Goal: Information Seeking & Learning: Check status

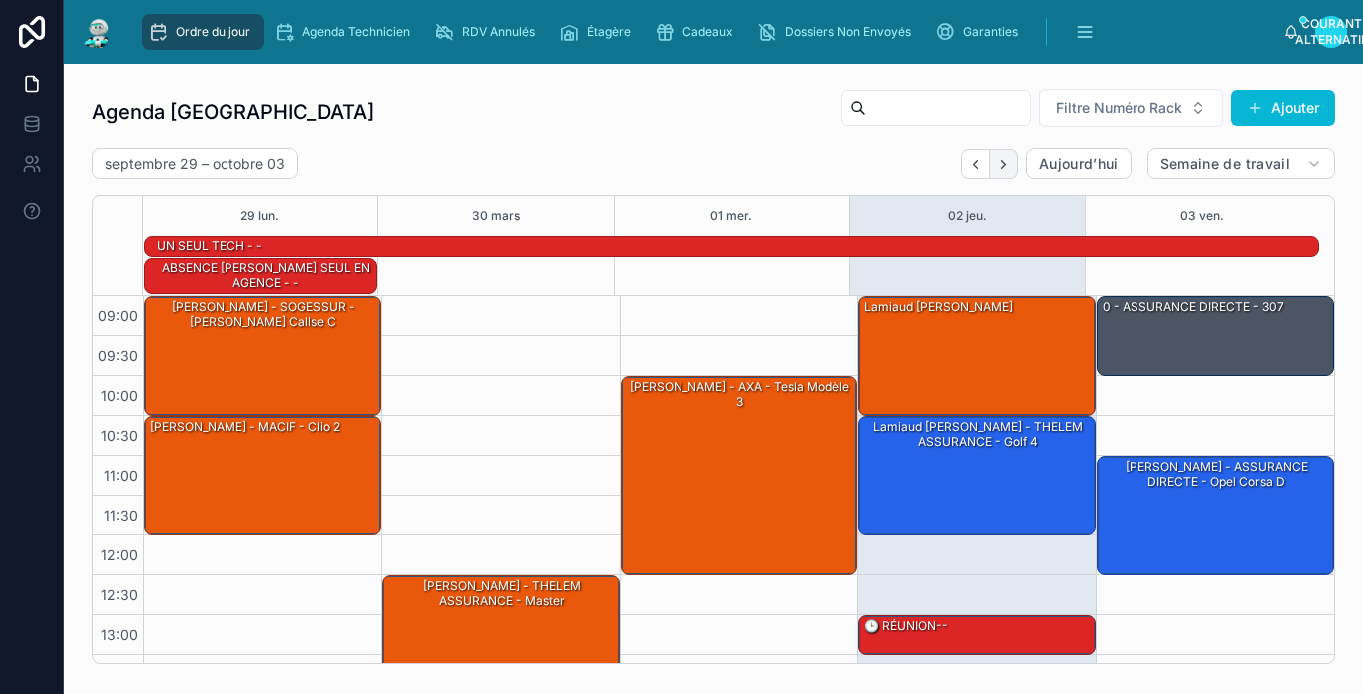
click at [990, 166] on button "Prochain" at bounding box center [1004, 164] width 28 height 31
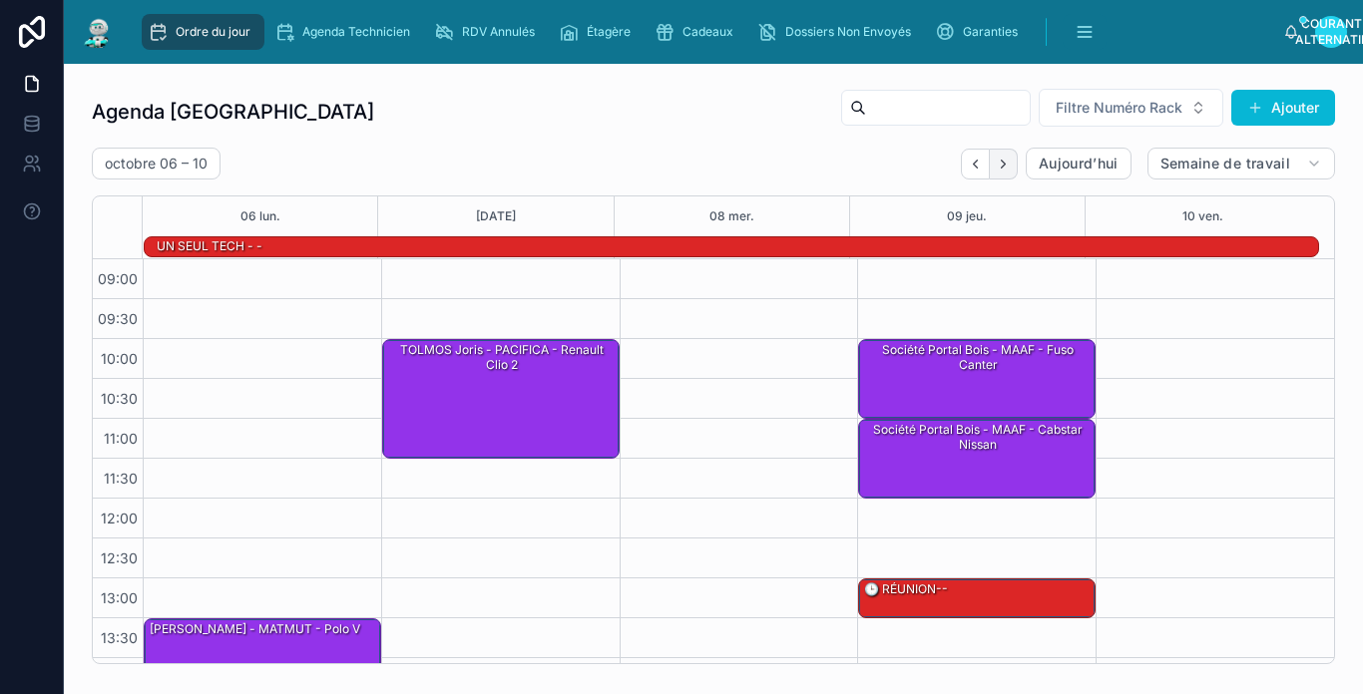
click at [996, 165] on icon "Prochain" at bounding box center [1003, 164] width 15 height 15
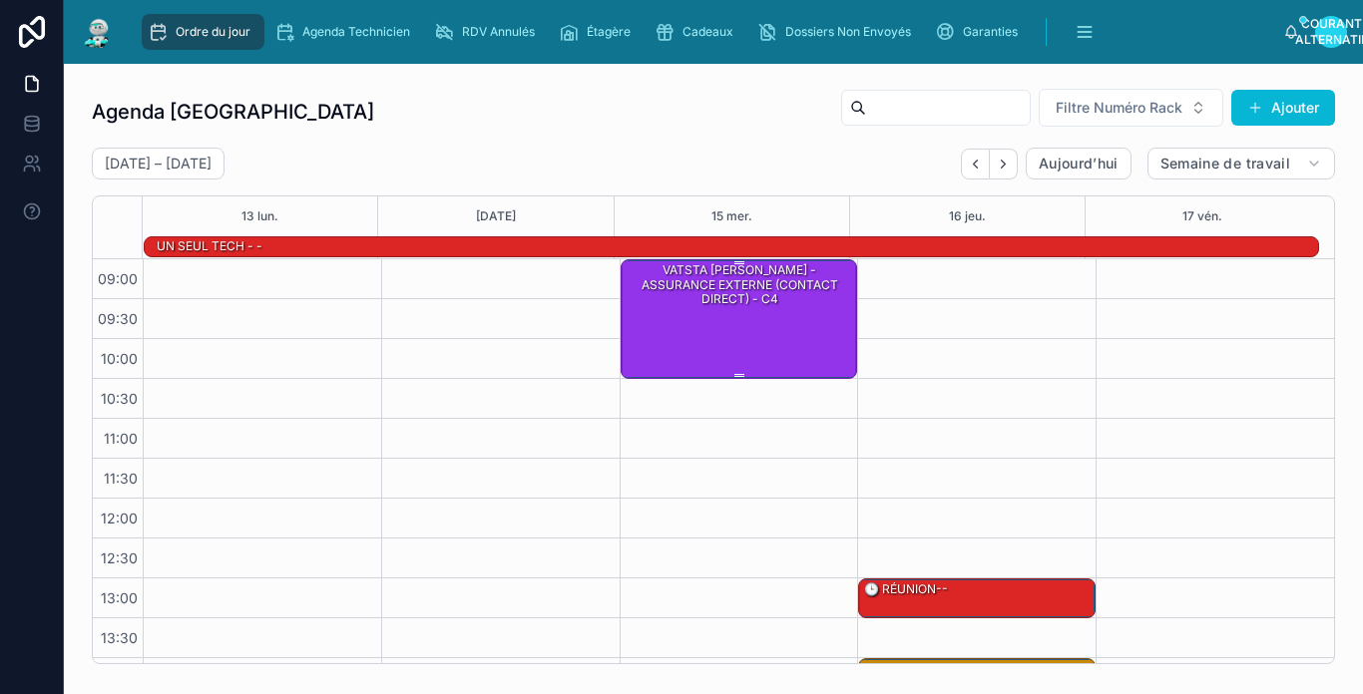
click at [833, 330] on div "VATSTA [PERSON_NAME] - ASSURANCE EXTERNE (CONTACT DIRECT) - c4" at bounding box center [740, 318] width 231 height 116
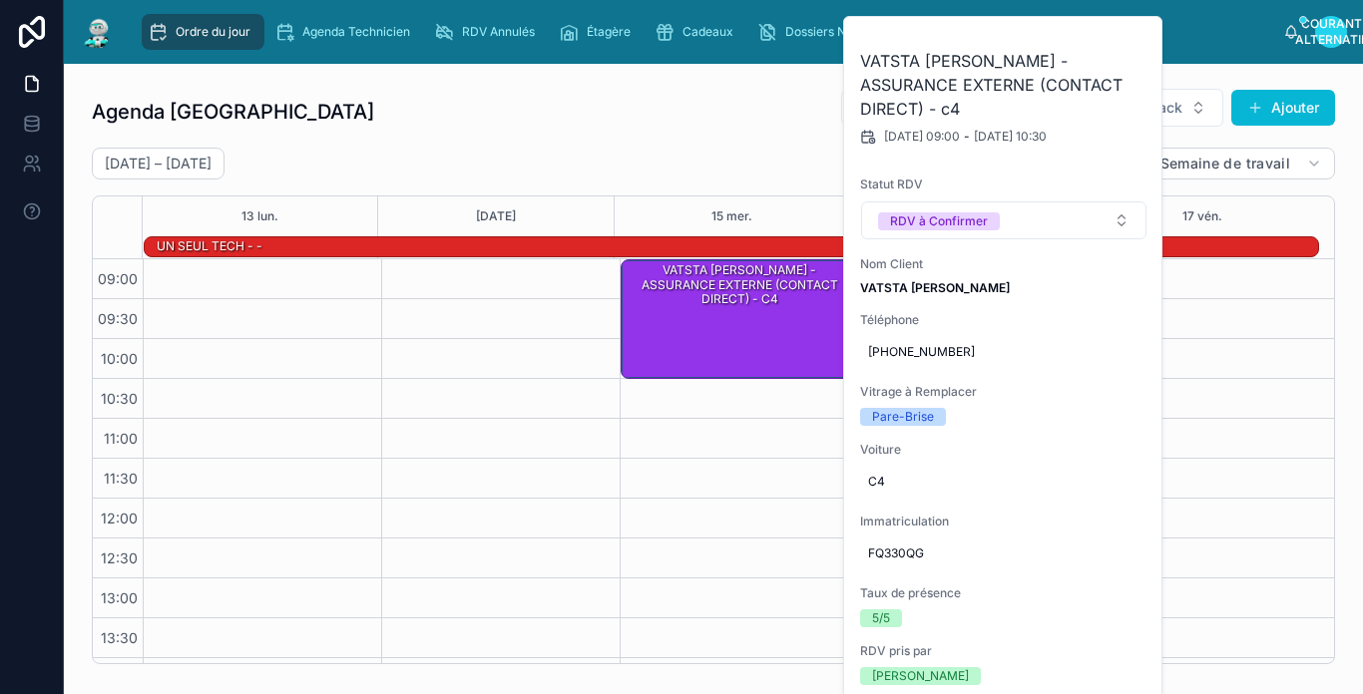
click at [711, 157] on div "[DATE] – [DATE] [DATE] Semaine de travail" at bounding box center [713, 164] width 1243 height 32
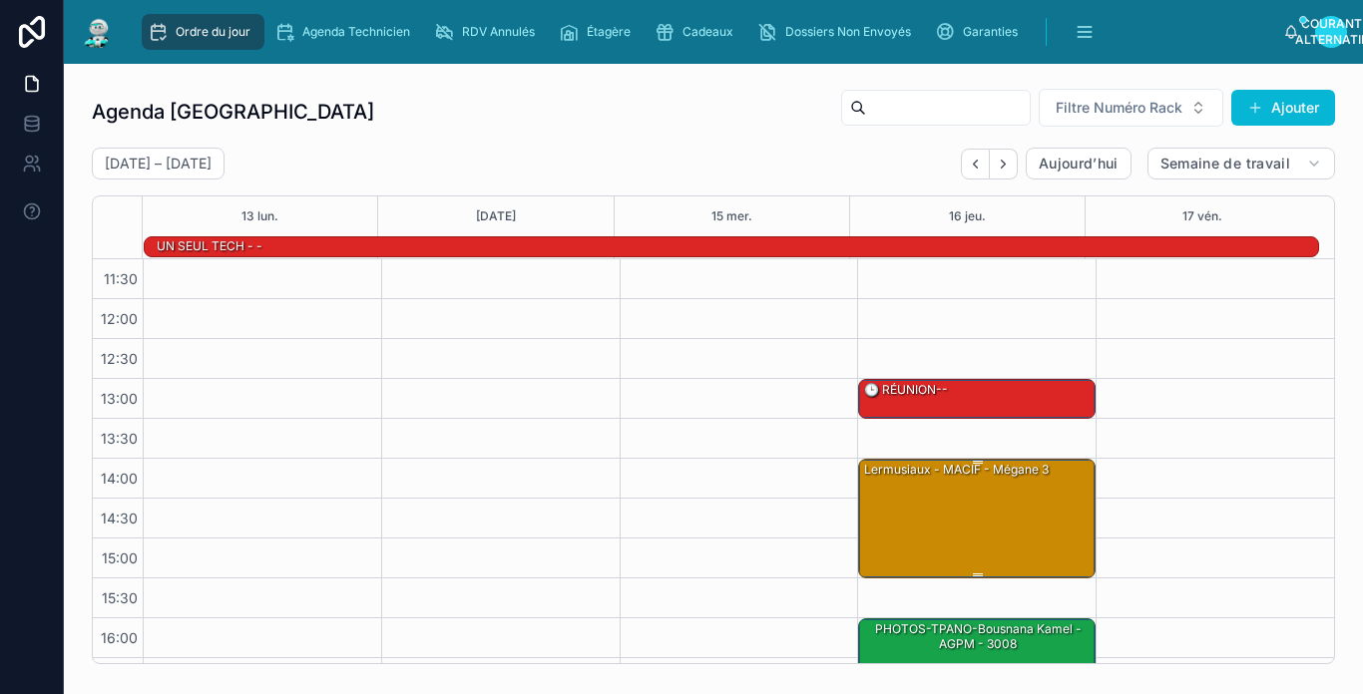
click at [1007, 481] on div "Lermusiaux - MACIF - Mégane 3" at bounding box center [977, 518] width 231 height 116
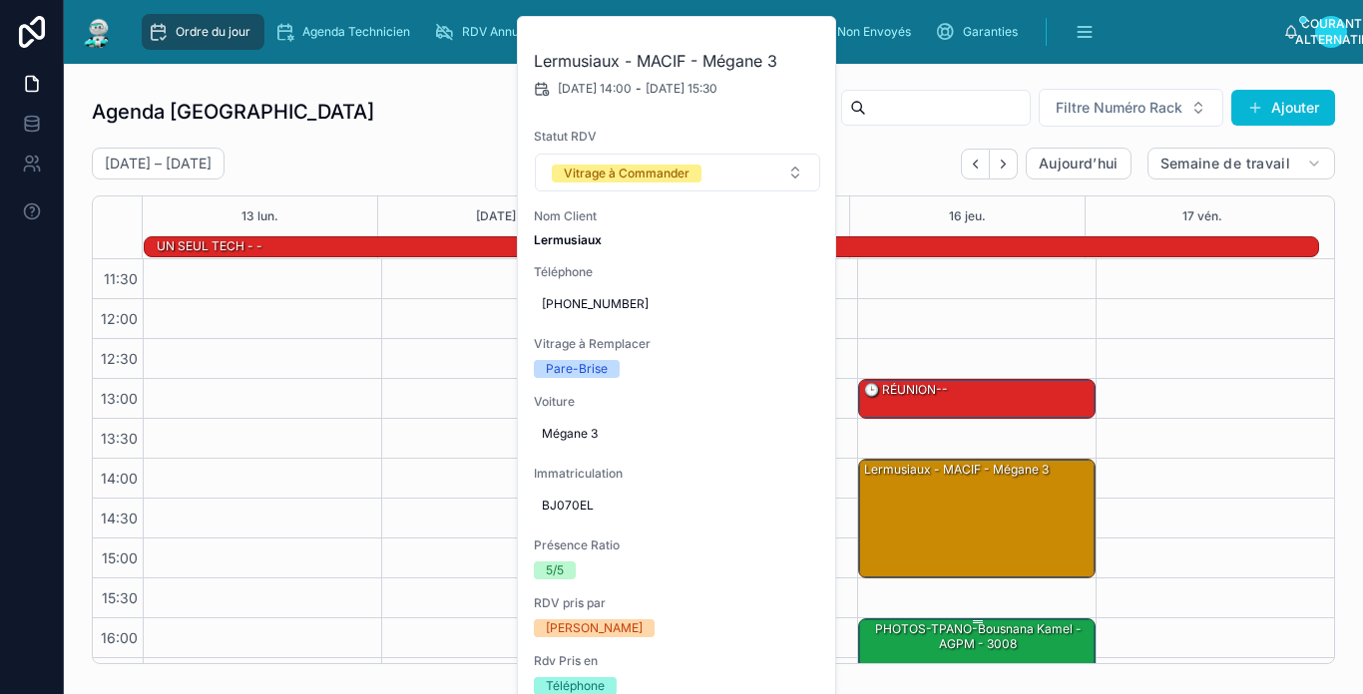
click at [1061, 658] on div "PHOTOS-TPANO-Bousnana Kamel - AGPM - 3008" at bounding box center [977, 678] width 231 height 116
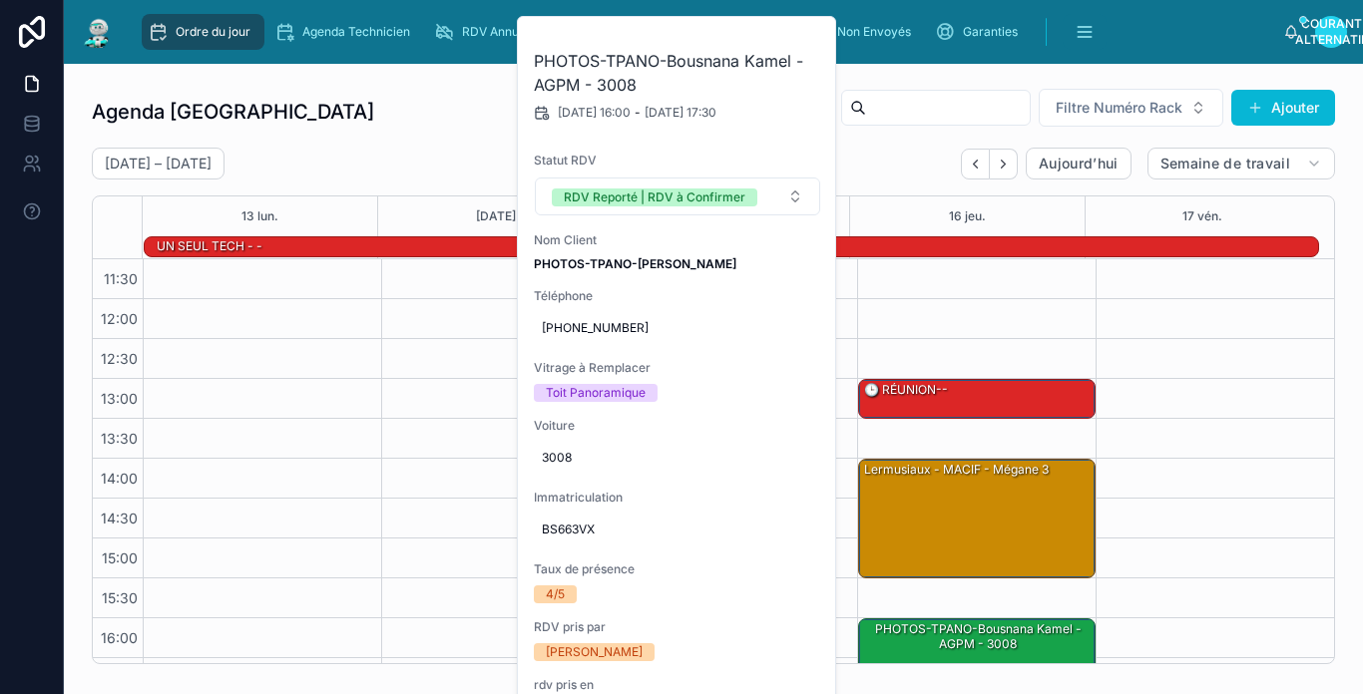
click at [862, 150] on div "[DATE] – [DATE] [DATE] Semaine de travail" at bounding box center [713, 164] width 1243 height 32
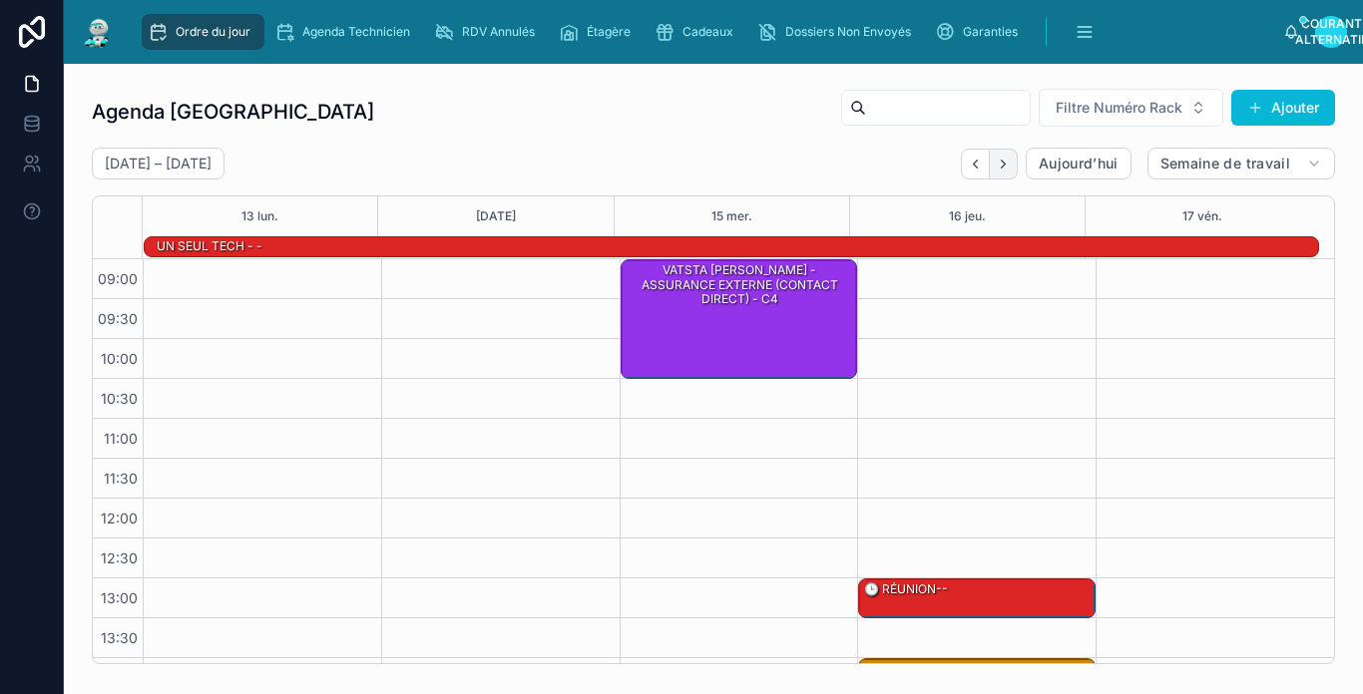
click at [996, 158] on icon "Prochain" at bounding box center [1003, 164] width 15 height 15
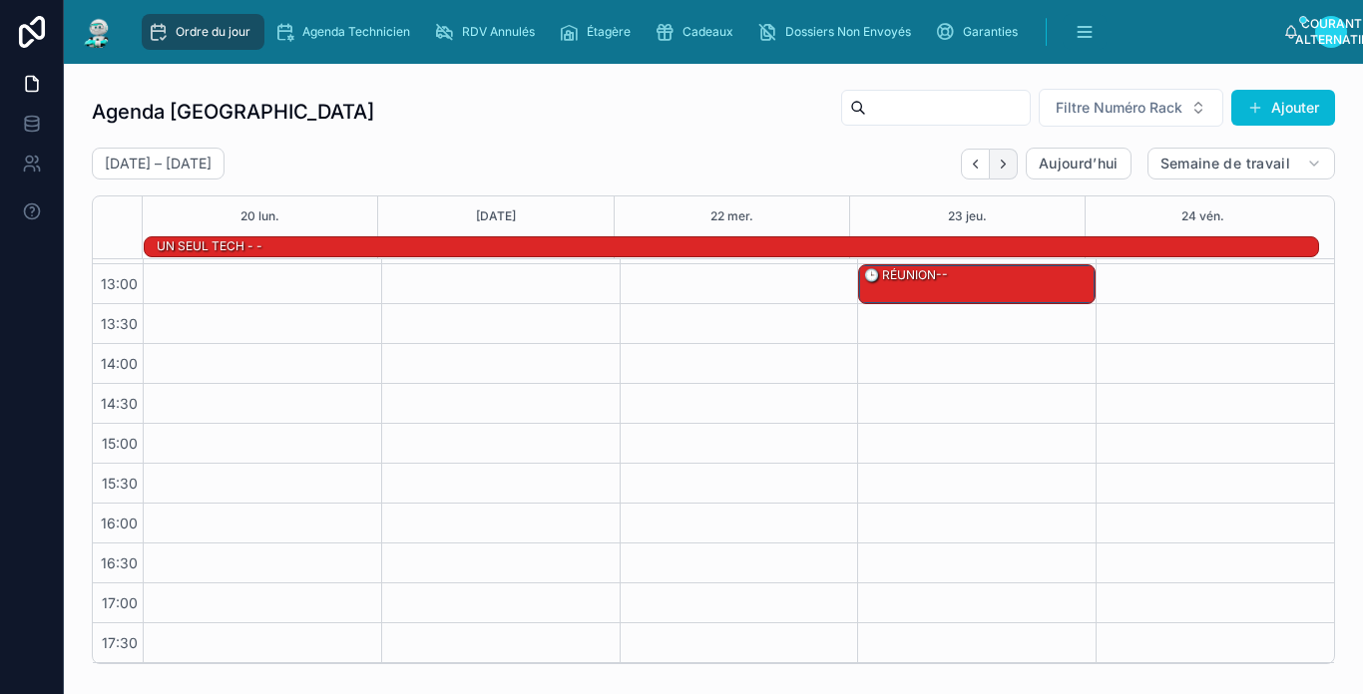
click at [996, 159] on icon "Prochain" at bounding box center [1003, 164] width 15 height 15
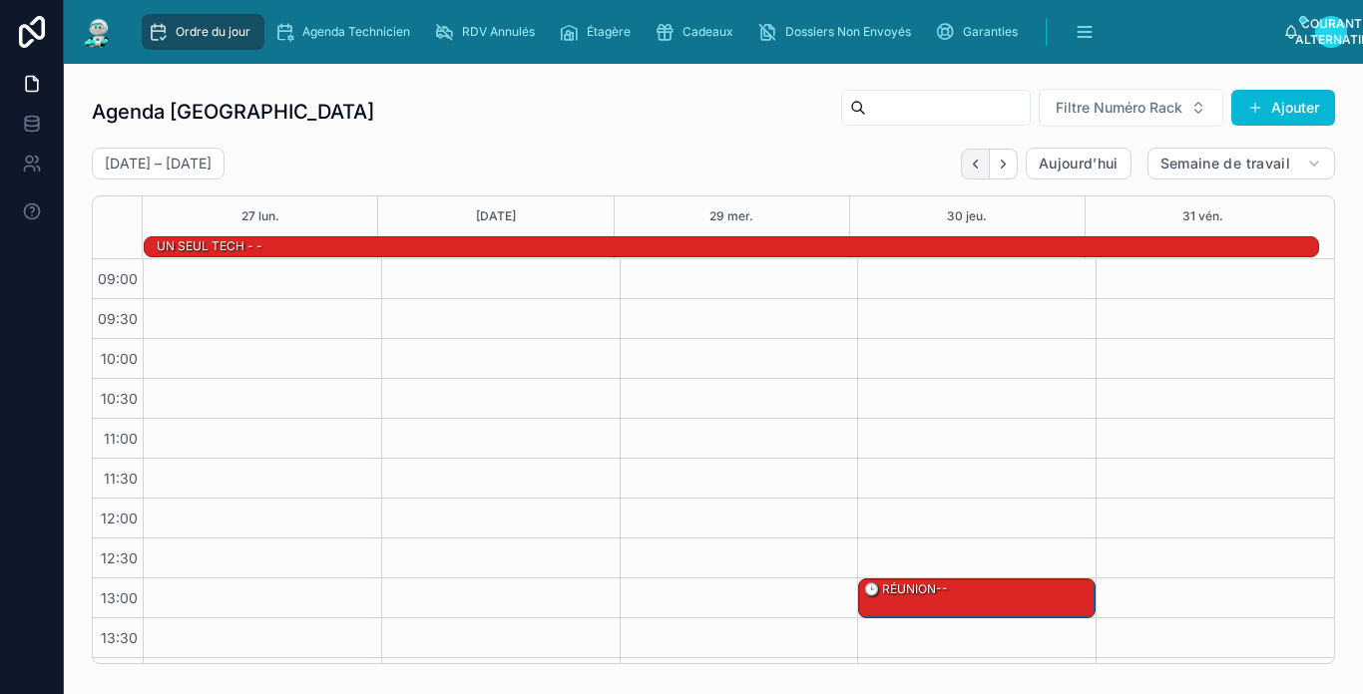
click at [968, 168] on icon "Précédent" at bounding box center [975, 164] width 15 height 15
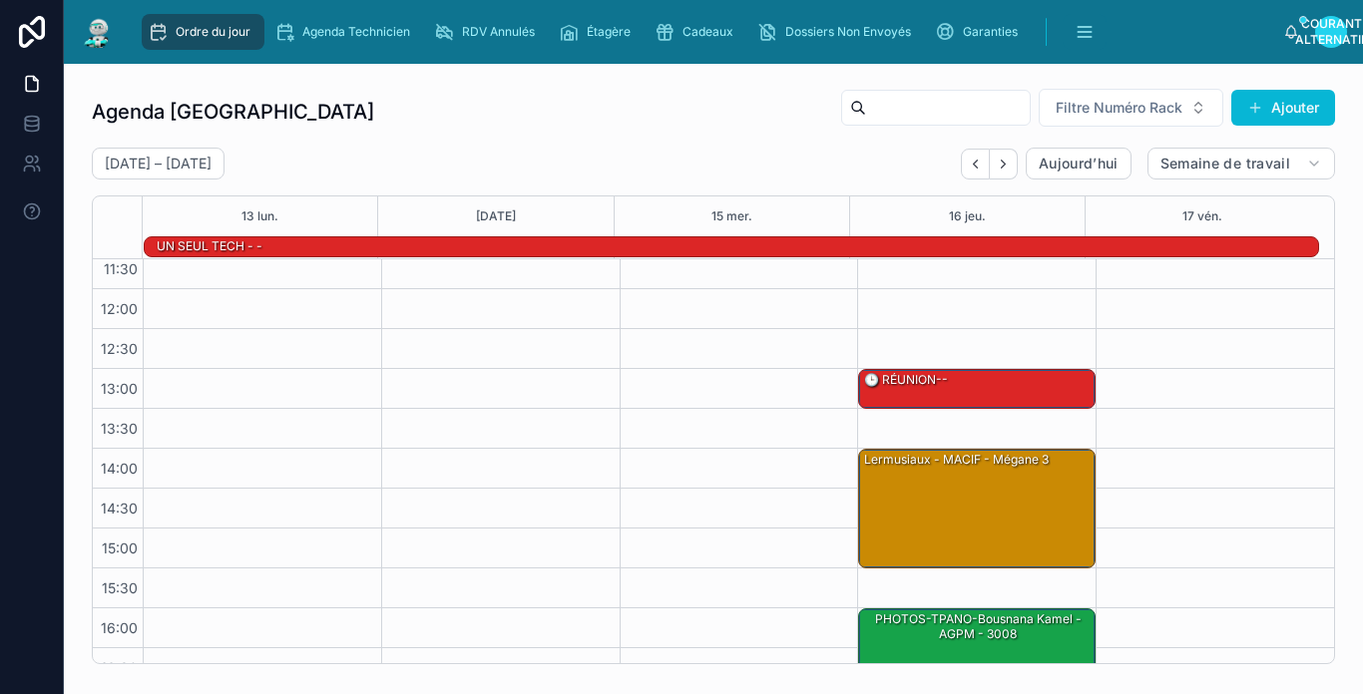
scroll to position [314, 0]
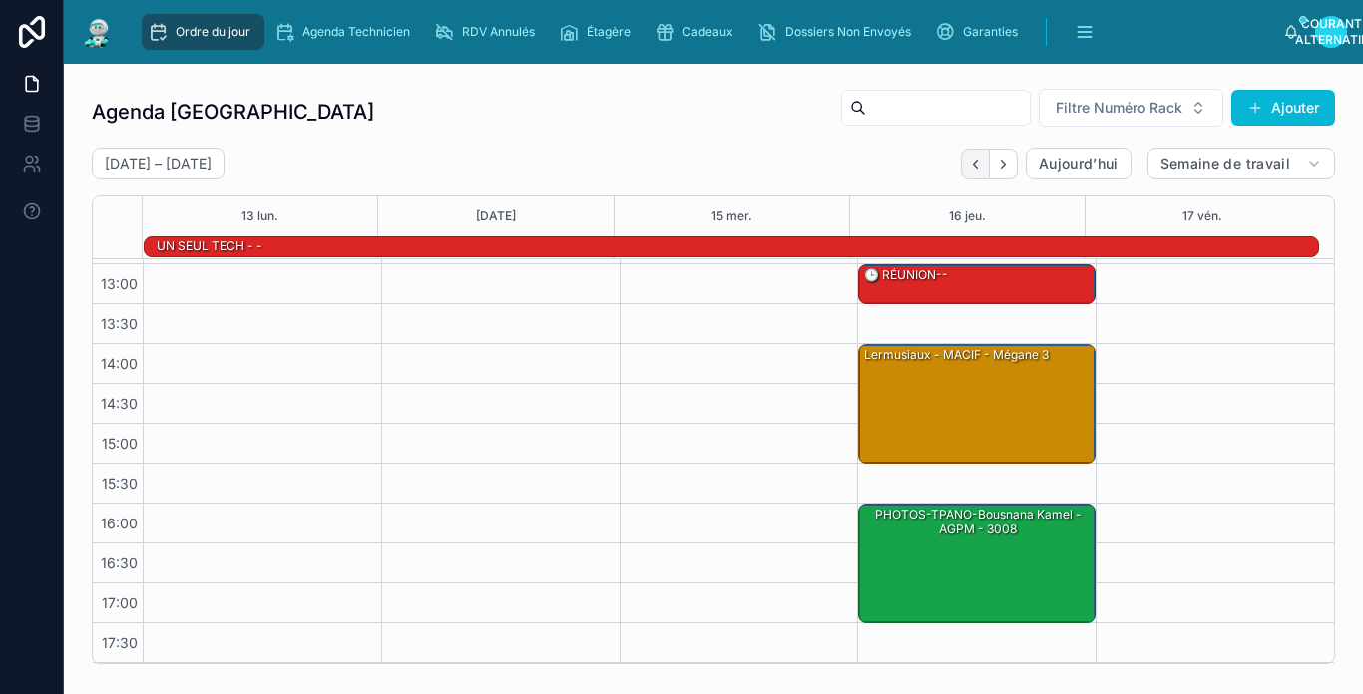
click at [961, 176] on button "Précédent" at bounding box center [975, 164] width 29 height 31
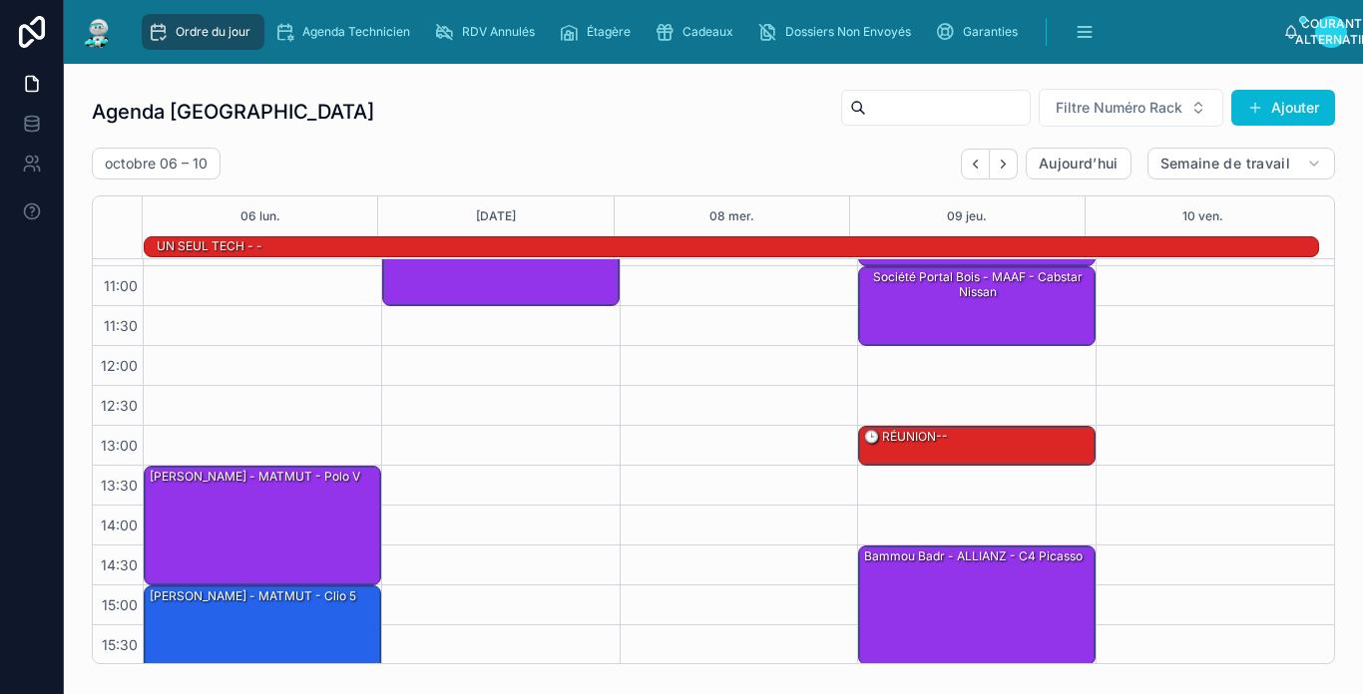
scroll to position [115, 0]
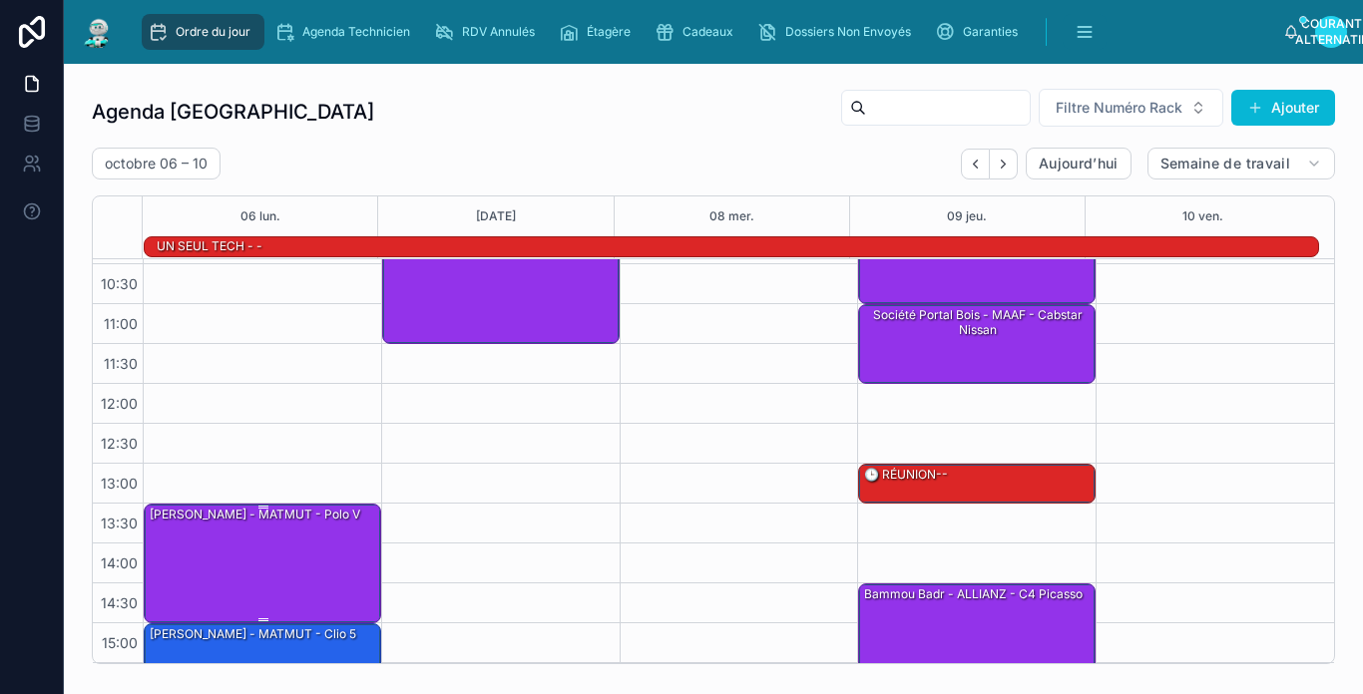
click at [286, 560] on div "[PERSON_NAME] - MATMUT - polo V" at bounding box center [263, 563] width 231 height 116
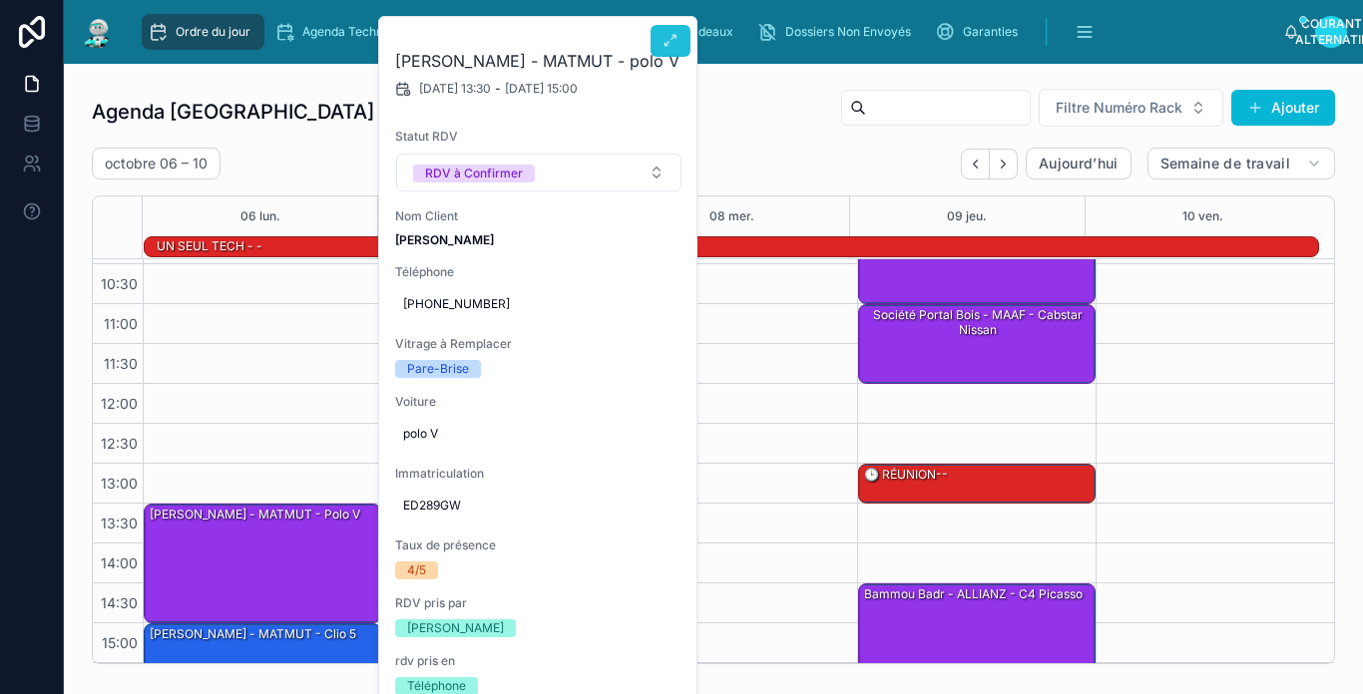
click at [675, 46] on icon at bounding box center [671, 41] width 16 height 16
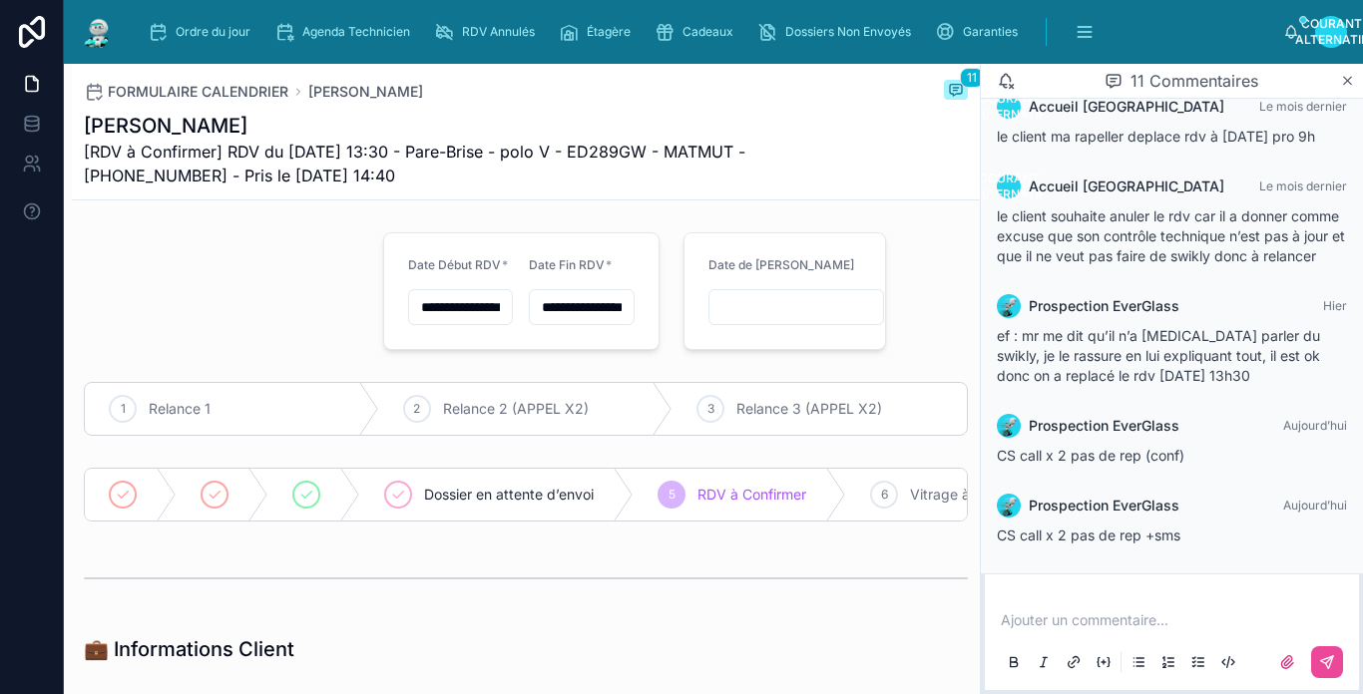
scroll to position [659, 0]
click at [105, 38] on img at bounding box center [98, 32] width 36 height 32
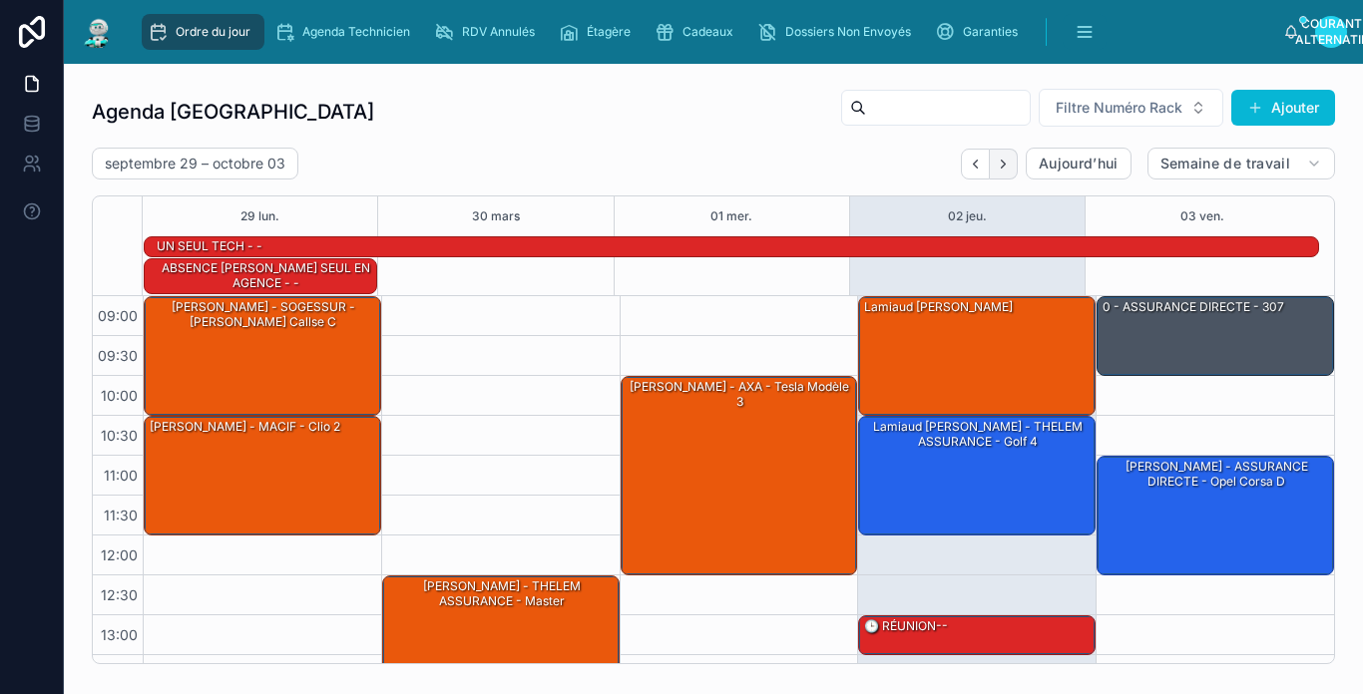
click at [996, 161] on icon "Prochain" at bounding box center [1003, 164] width 15 height 15
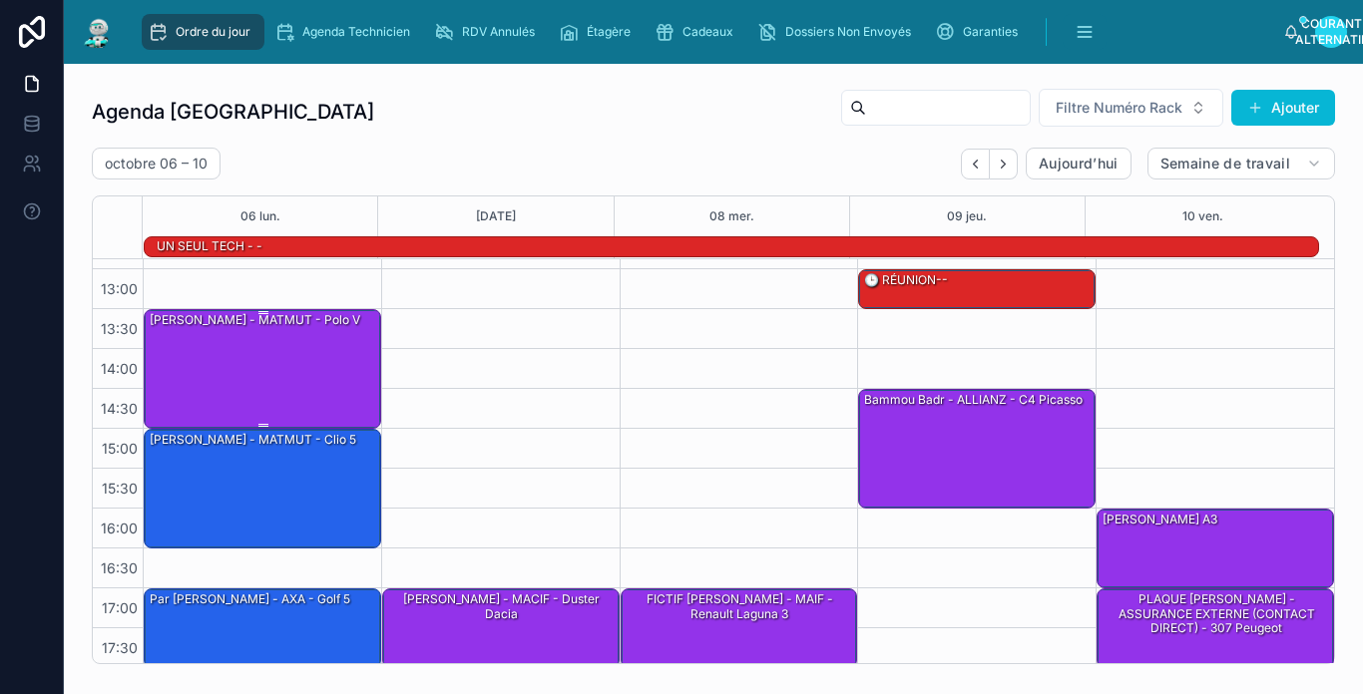
scroll to position [314, 0]
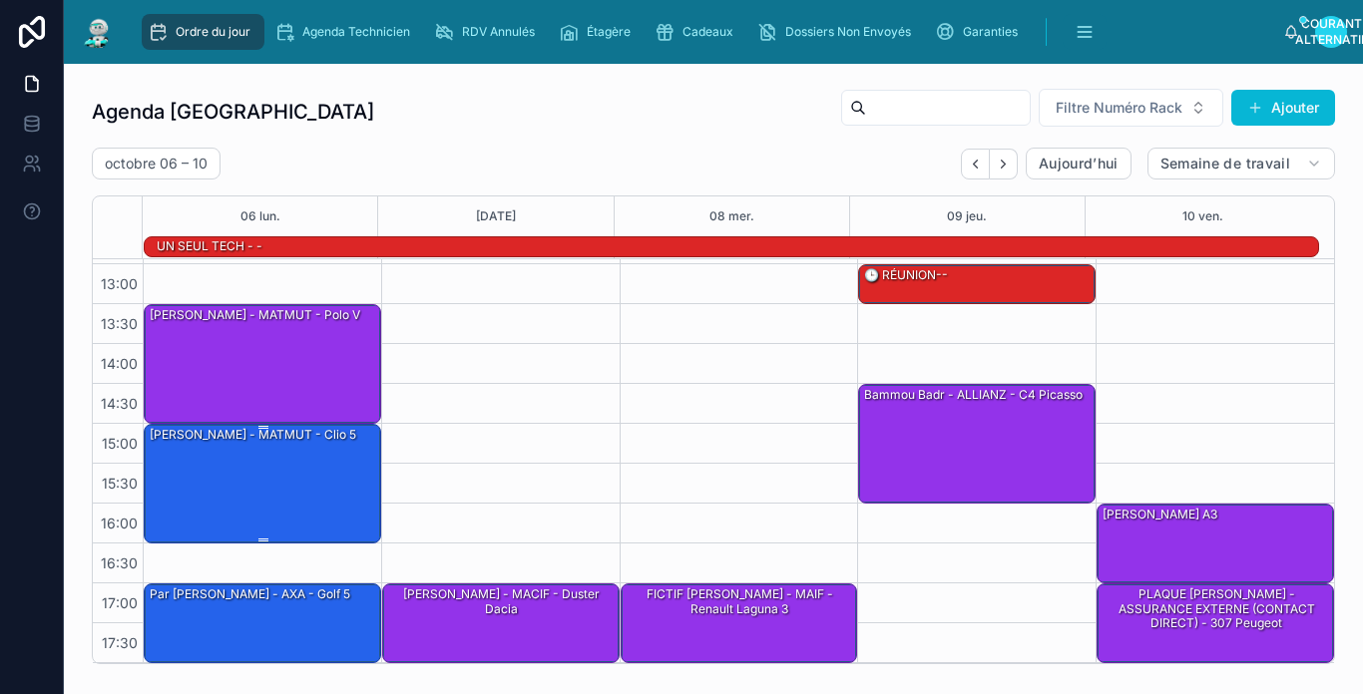
click at [324, 454] on div "[PERSON_NAME] - MATMUT - Clio 5" at bounding box center [263, 483] width 231 height 116
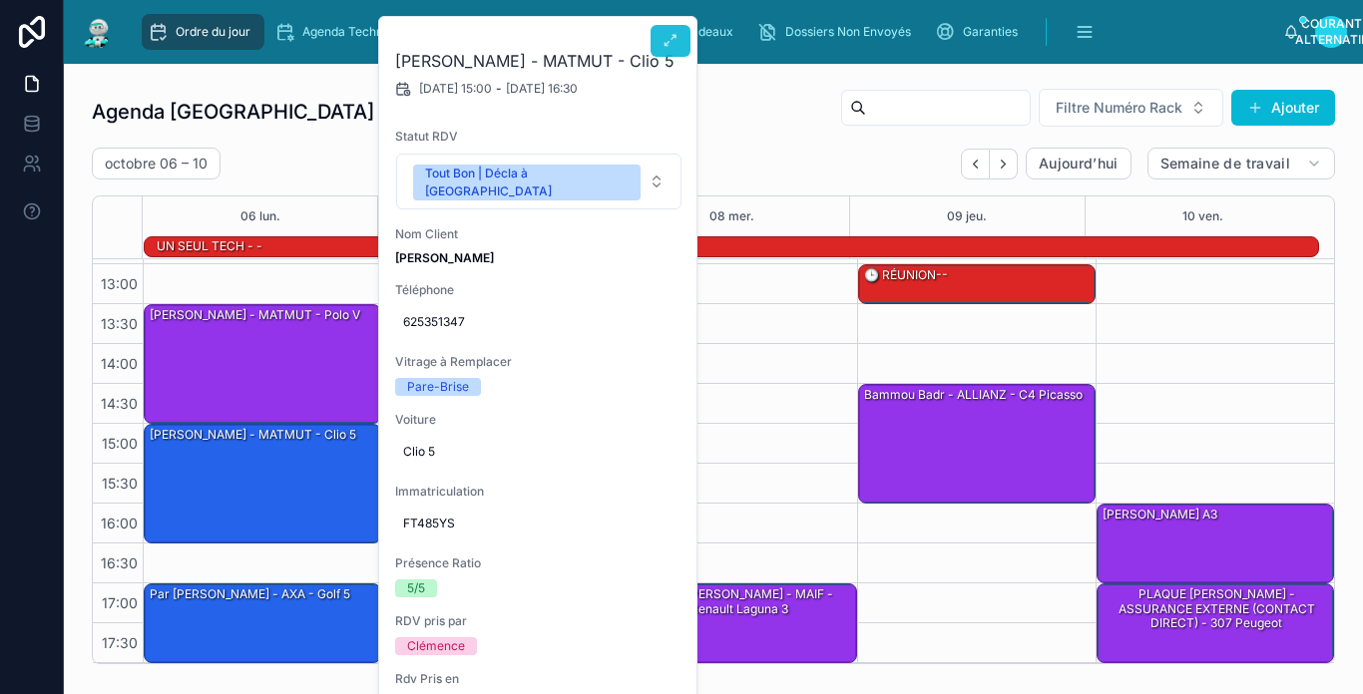
click at [666, 37] on icon at bounding box center [671, 41] width 16 height 16
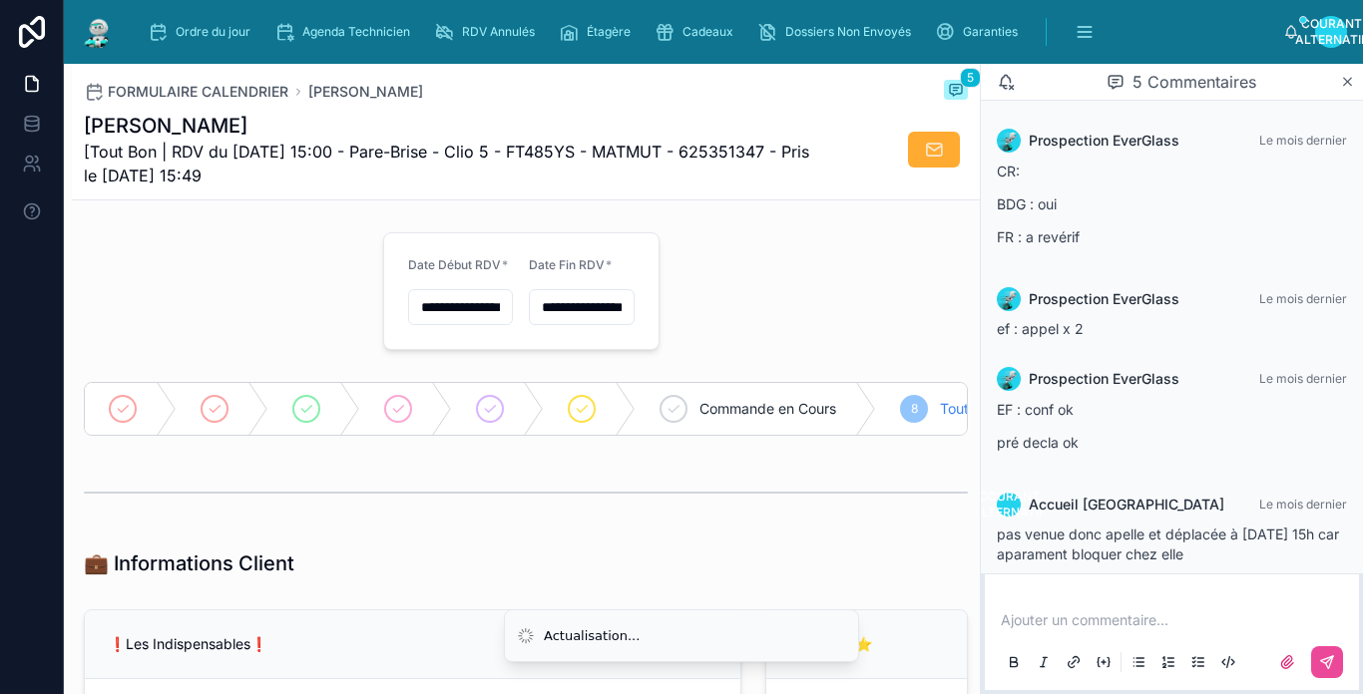
scroll to position [139, 0]
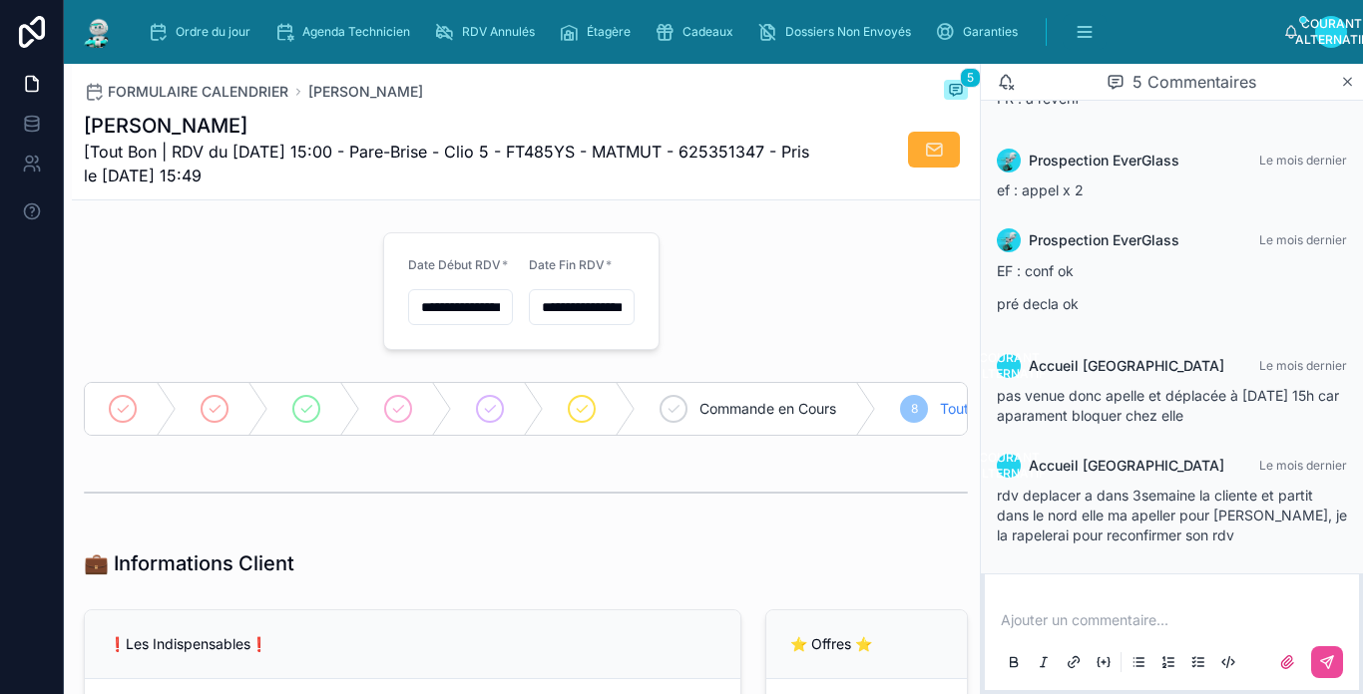
click at [95, 29] on img at bounding box center [98, 32] width 36 height 32
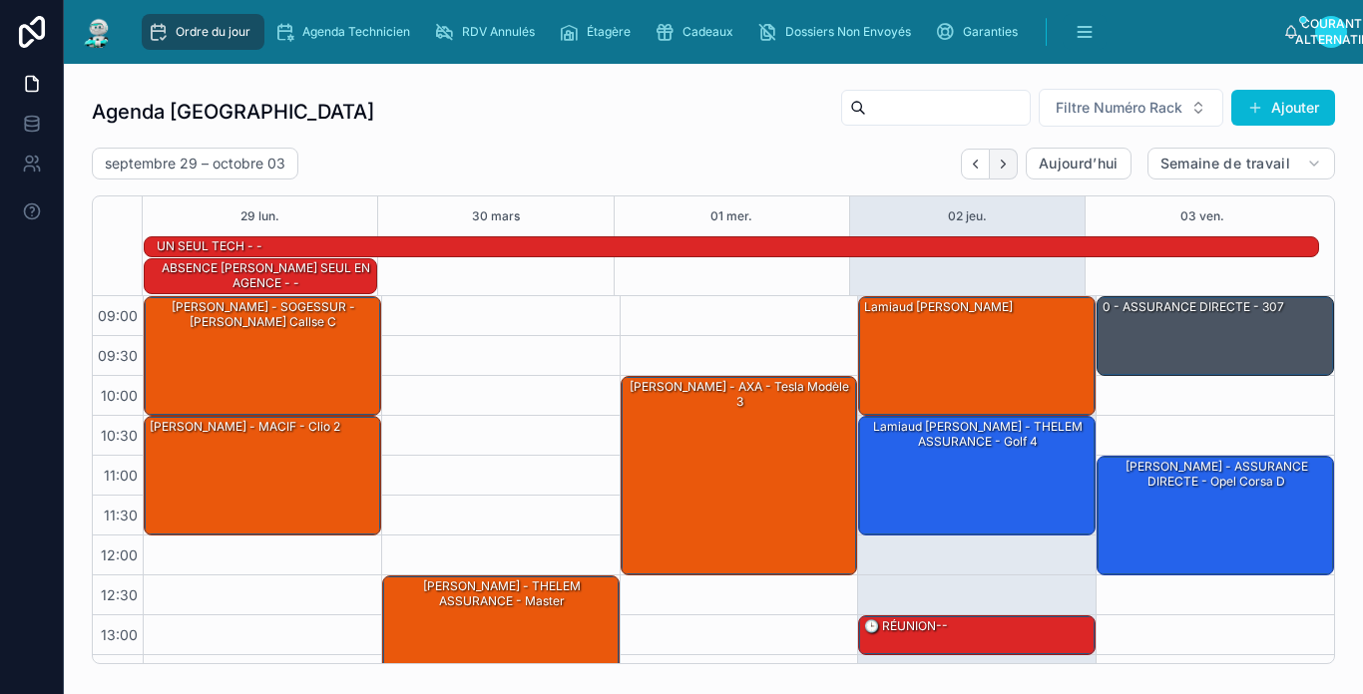
click at [996, 164] on icon "Prochain" at bounding box center [1003, 164] width 15 height 15
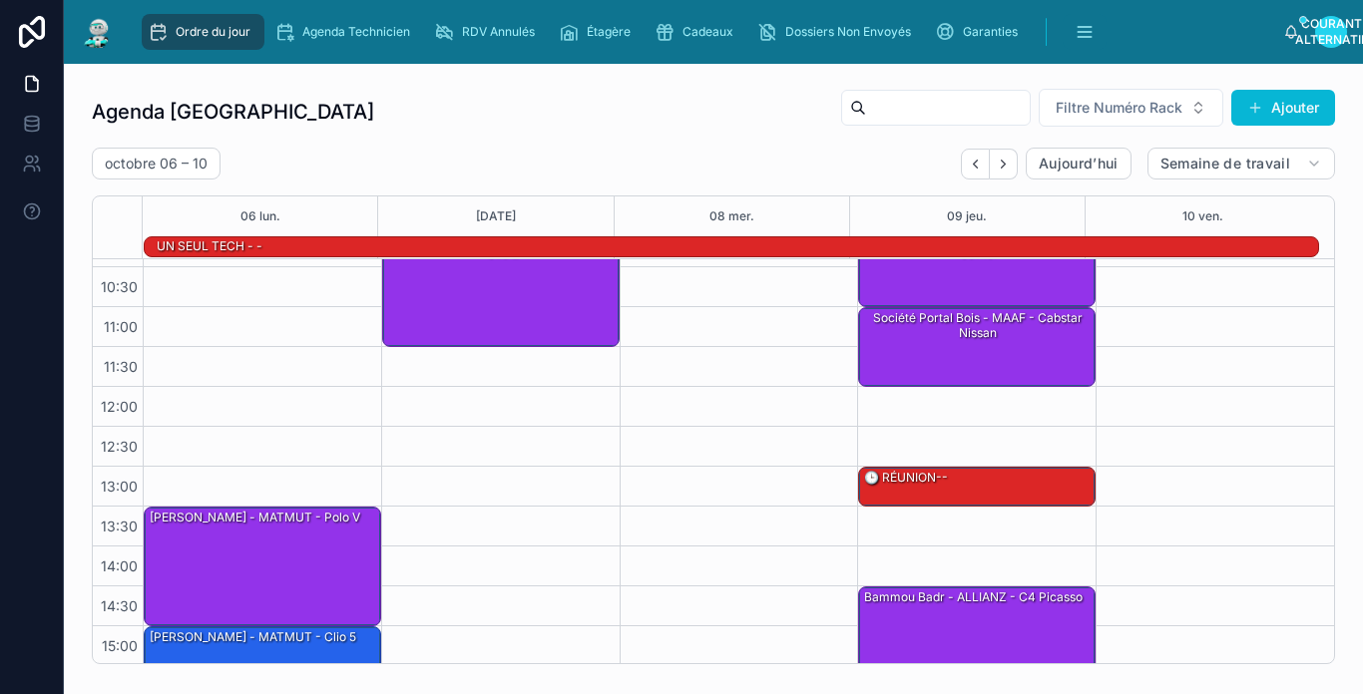
scroll to position [314, 0]
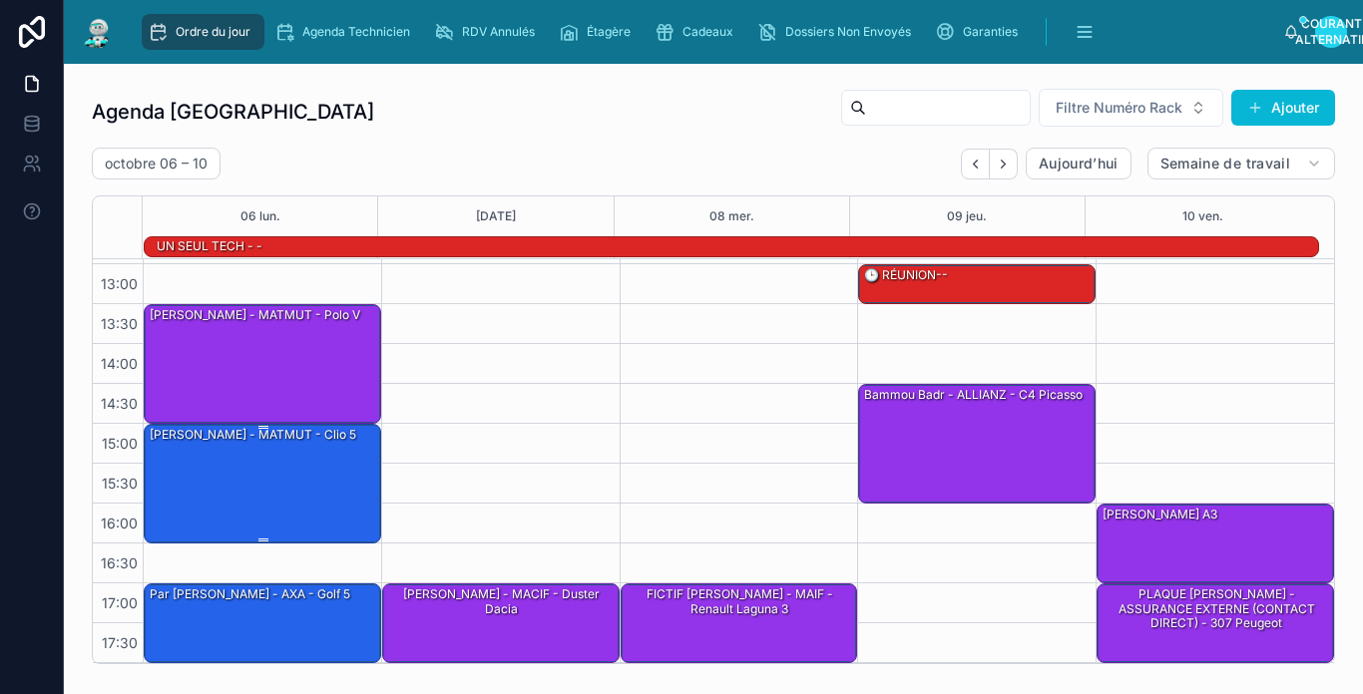
click at [283, 497] on div "[PERSON_NAME] - MATMUT - Clio 5" at bounding box center [263, 483] width 231 height 116
click at [297, 478] on div "[PERSON_NAME] - MATMUT - Clio 5" at bounding box center [263, 483] width 231 height 116
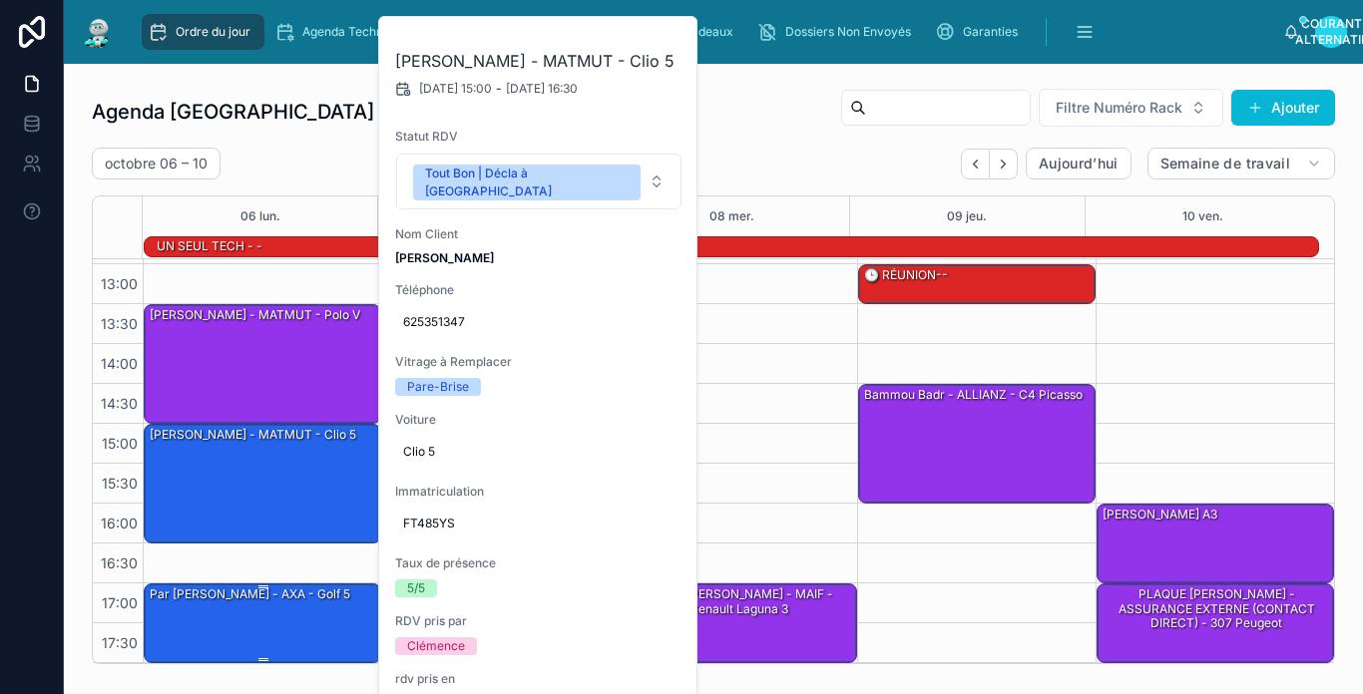
click at [311, 620] on div "par [PERSON_NAME] - AXA - Golf 5" at bounding box center [263, 623] width 231 height 76
click at [315, 164] on div "[DATE] – [DATE] [DATE] Semaine de travail" at bounding box center [713, 164] width 1243 height 32
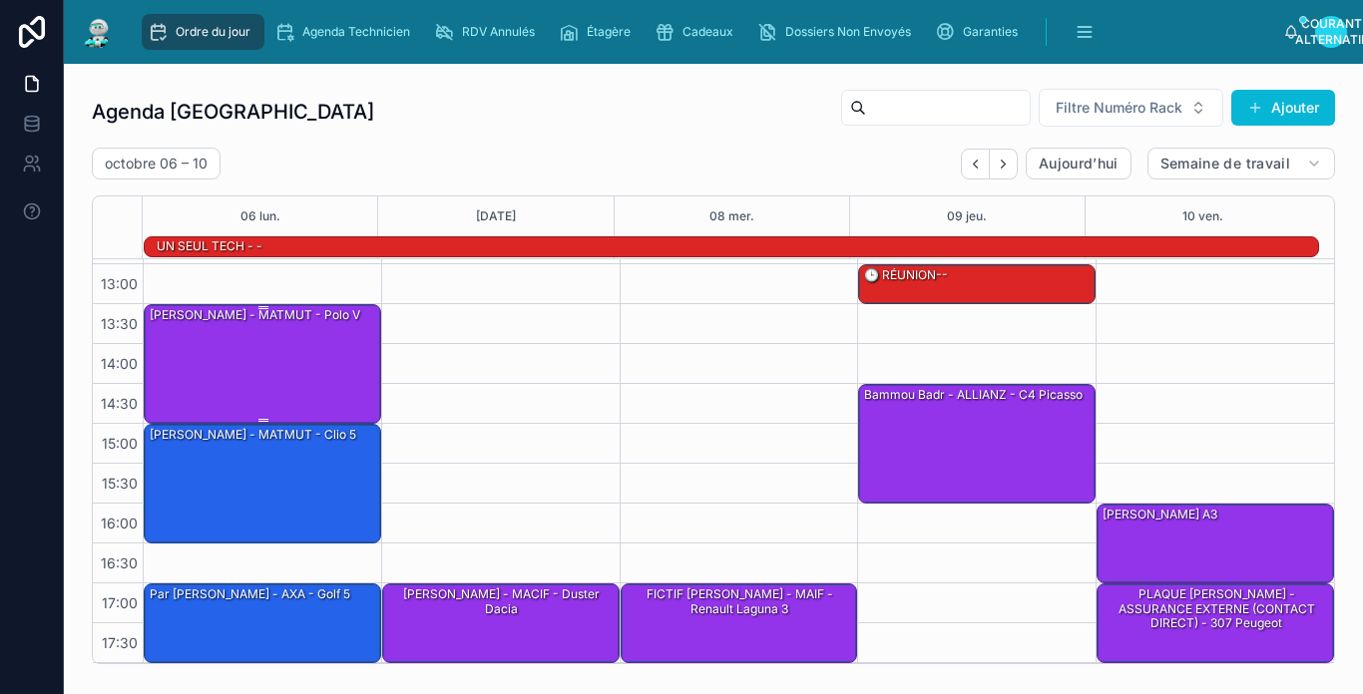
click at [285, 358] on div "[PERSON_NAME] - MATMUT - polo V" at bounding box center [263, 363] width 231 height 116
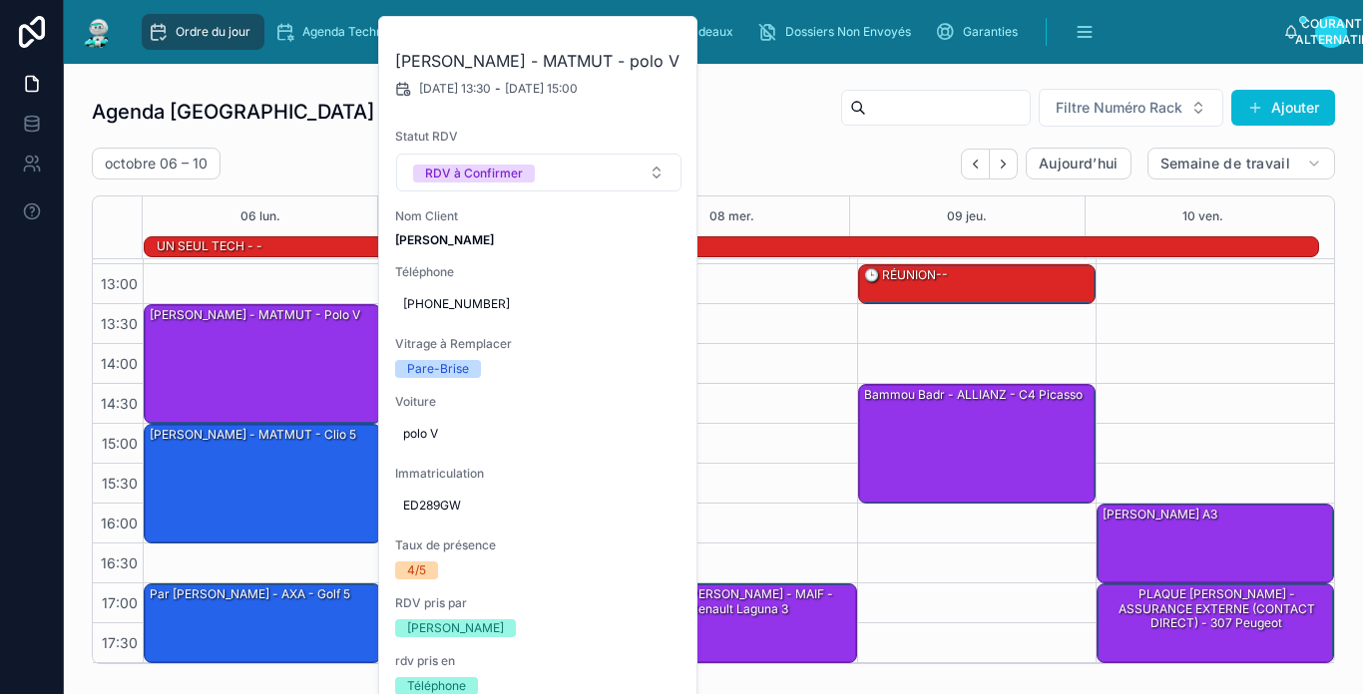
click at [321, 164] on div "[DATE] – [DATE] [DATE] Semaine de travail" at bounding box center [713, 164] width 1243 height 32
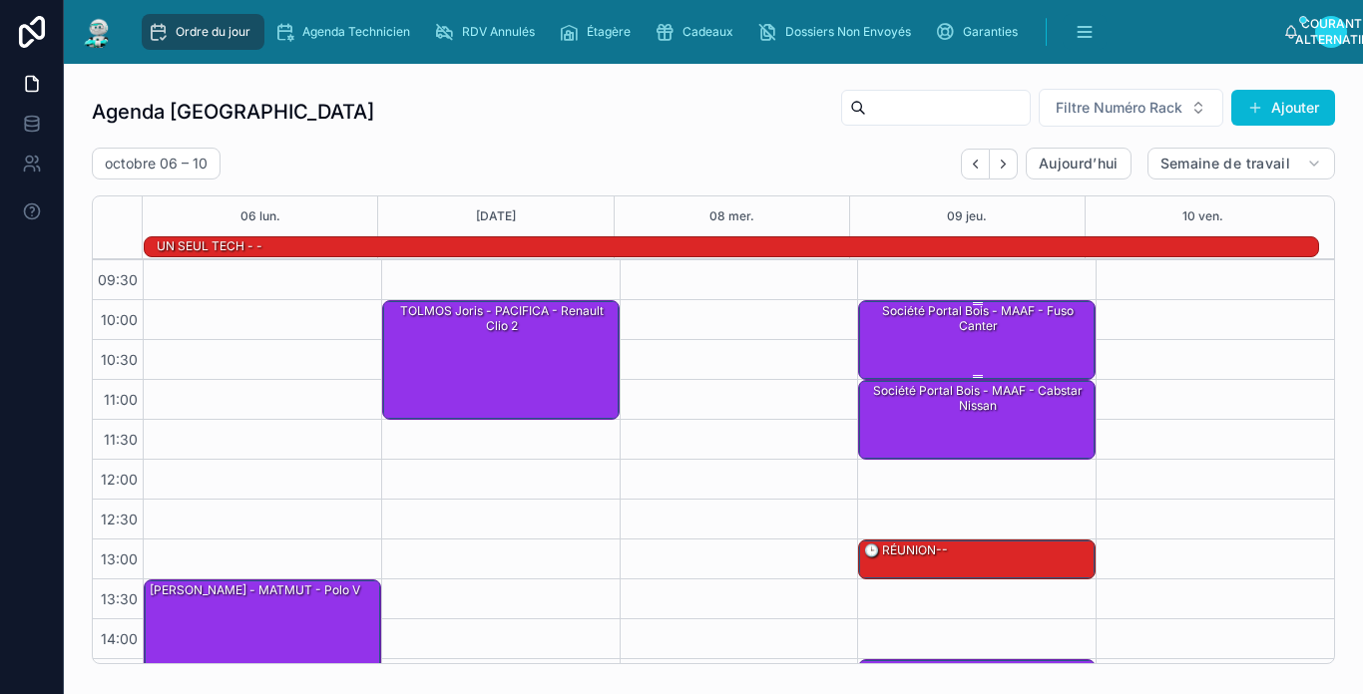
scroll to position [0, 0]
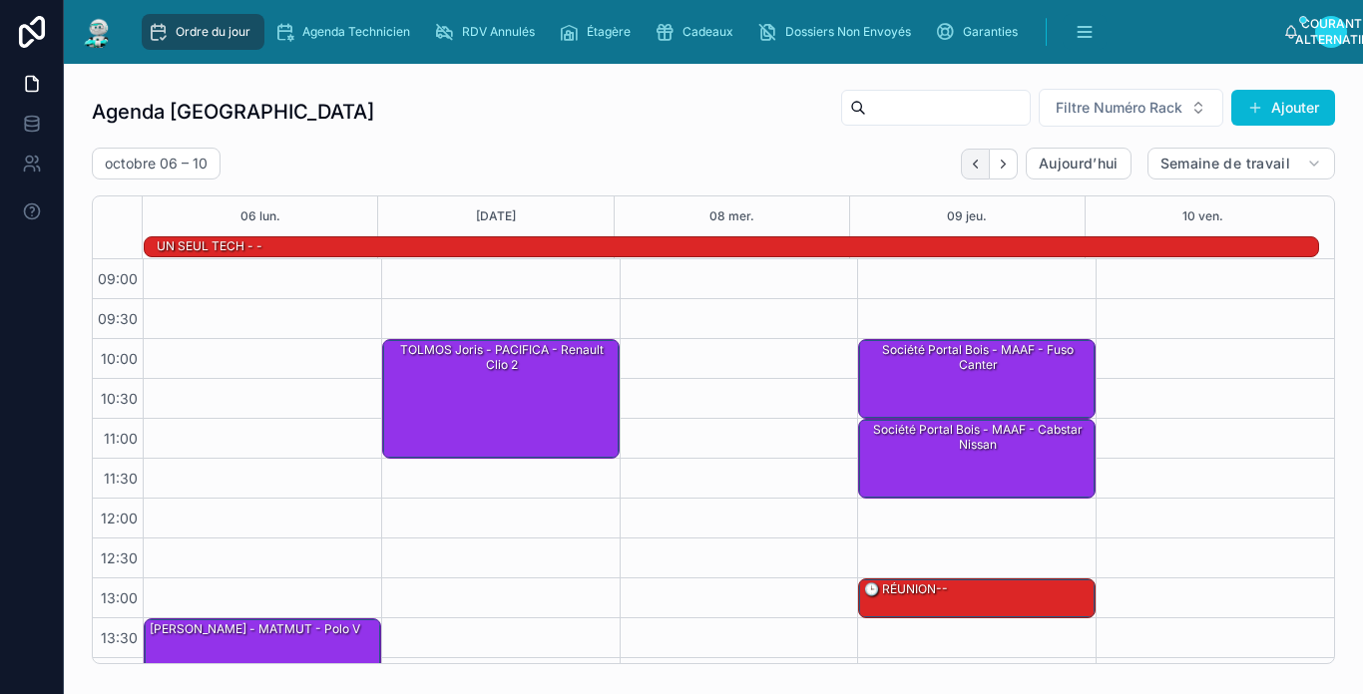
click at [961, 172] on button "Précédent" at bounding box center [975, 164] width 29 height 31
